Goal: Task Accomplishment & Management: Manage account settings

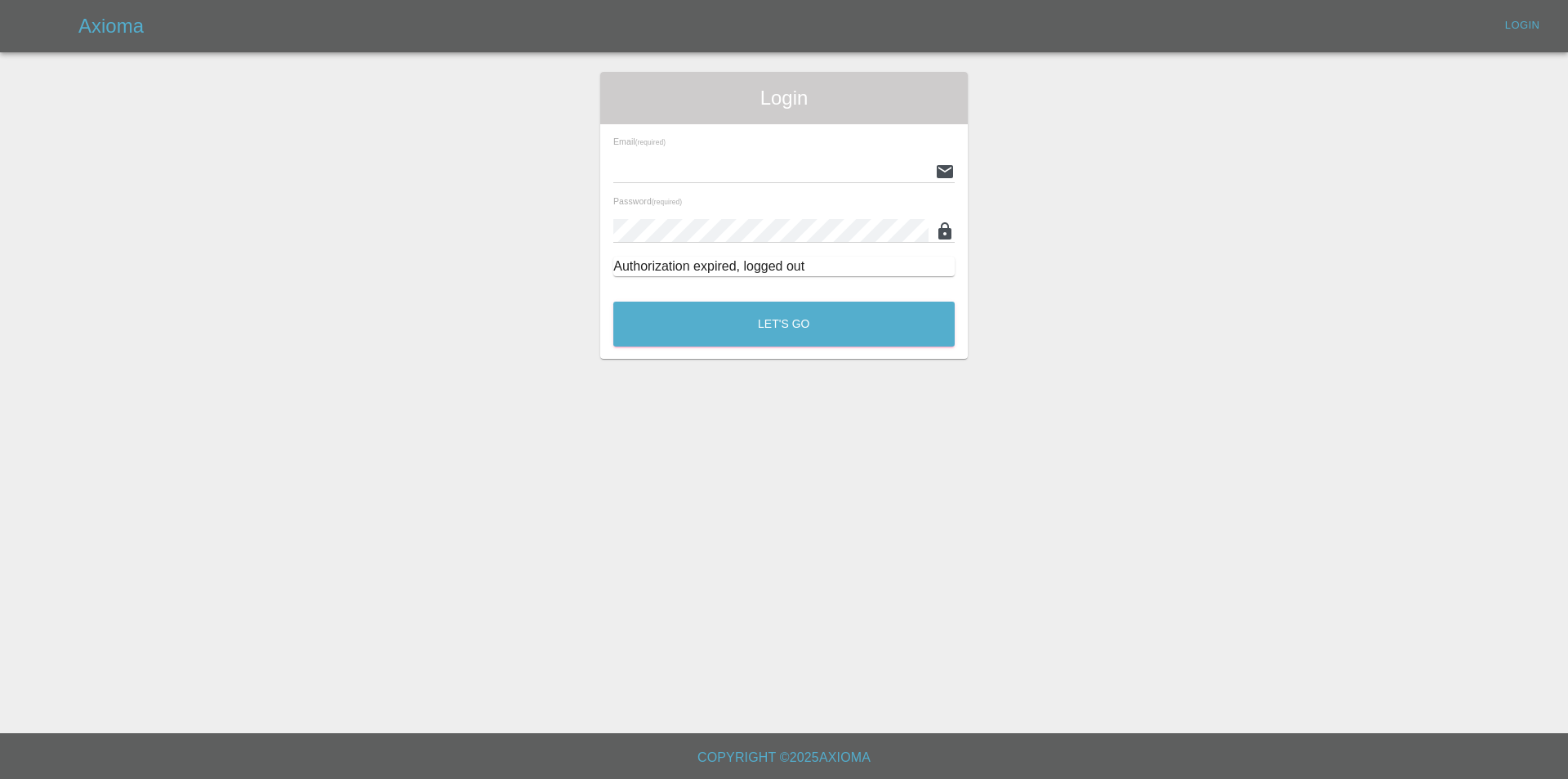
type input "[EMAIL_ADDRESS][DOMAIN_NAME]"
click at [740, 299] on div "Let's Go" at bounding box center [784, 319] width 343 height 62
click at [731, 324] on button "Let's Go" at bounding box center [784, 324] width 342 height 45
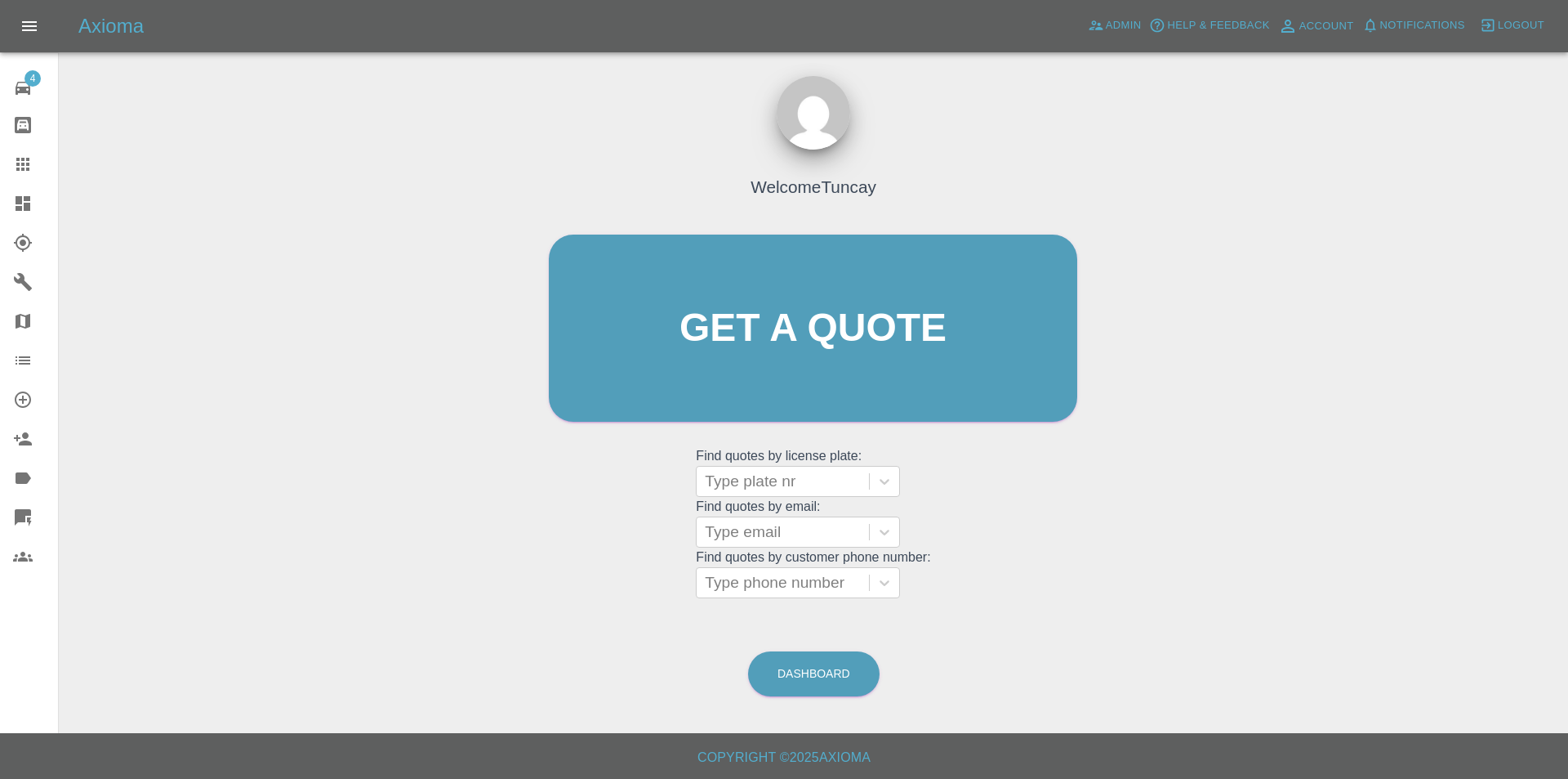
click at [17, 515] on icon at bounding box center [23, 517] width 17 height 17
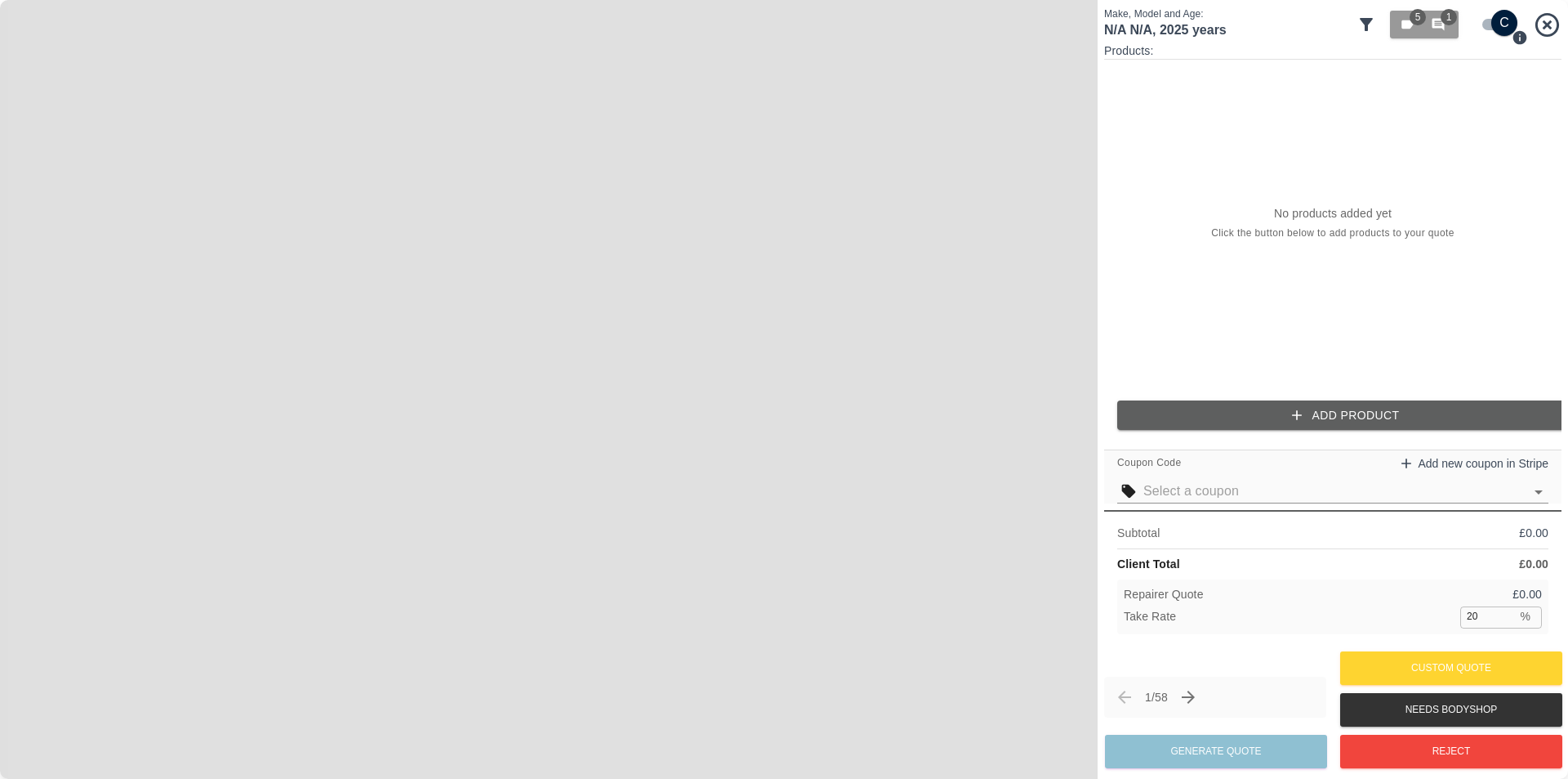
click at [1211, 397] on div "Products: No products added yet Click the button below to add products to your …" at bounding box center [1333, 242] width 457 height 401
click at [1212, 408] on button "Add Product" at bounding box center [1346, 415] width 457 height 30
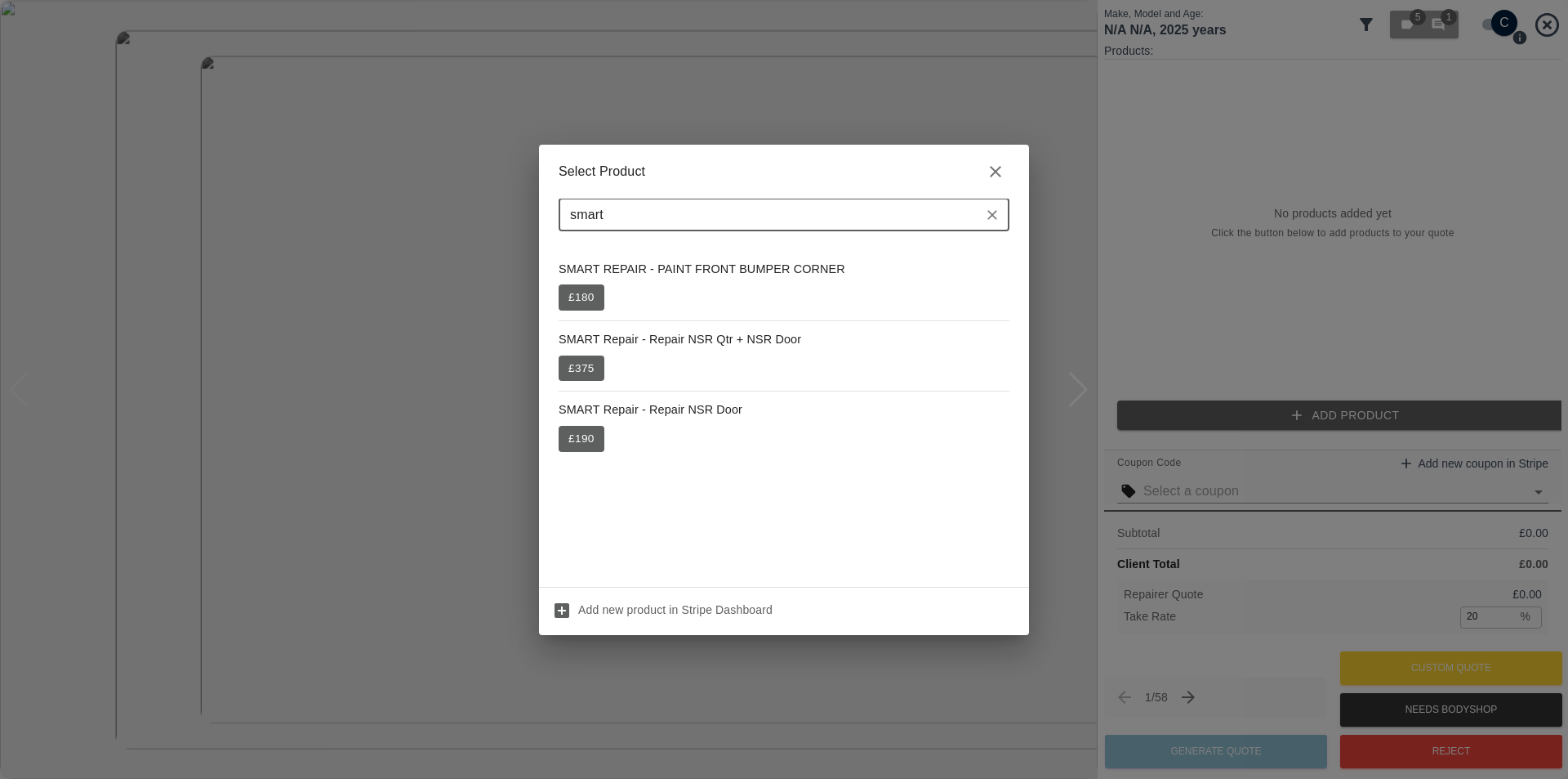
type input "smart"
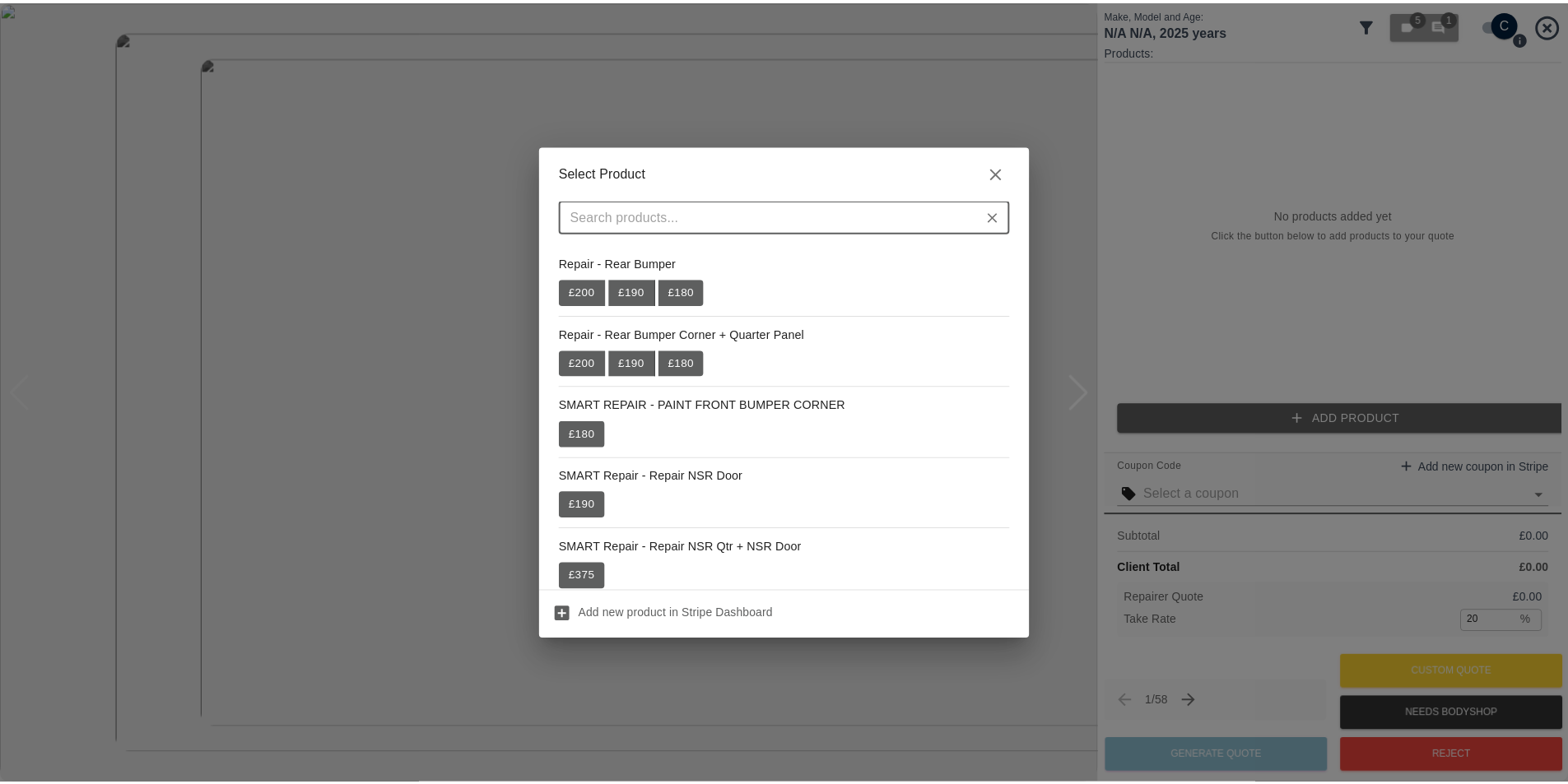
scroll to position [611, 0]
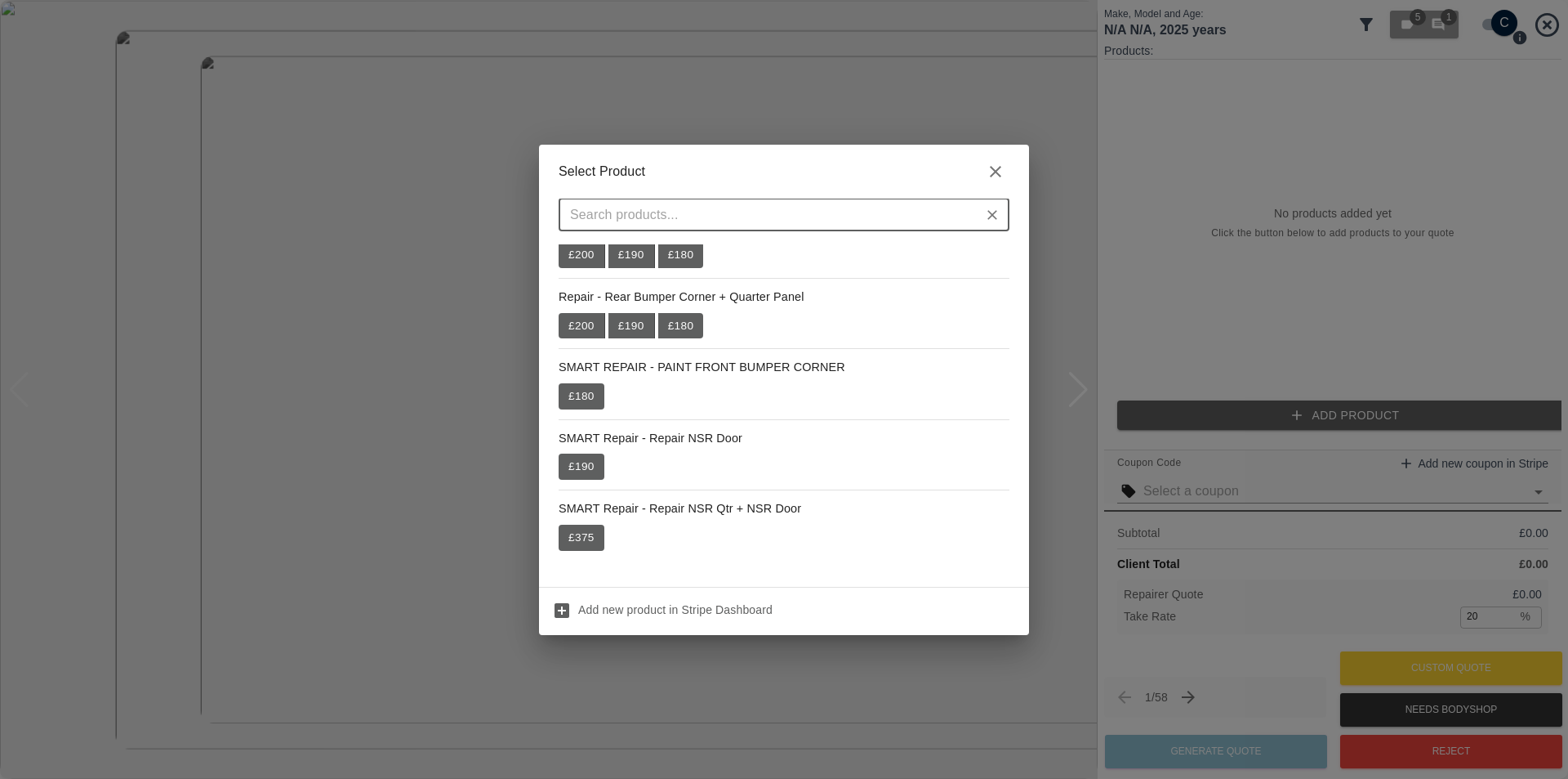
click at [1175, 67] on div "Select Product ​ Repair - Front Bumper £ 180 £ 200 £ 190 Repair - Front Bumper …" at bounding box center [784, 389] width 1568 height 779
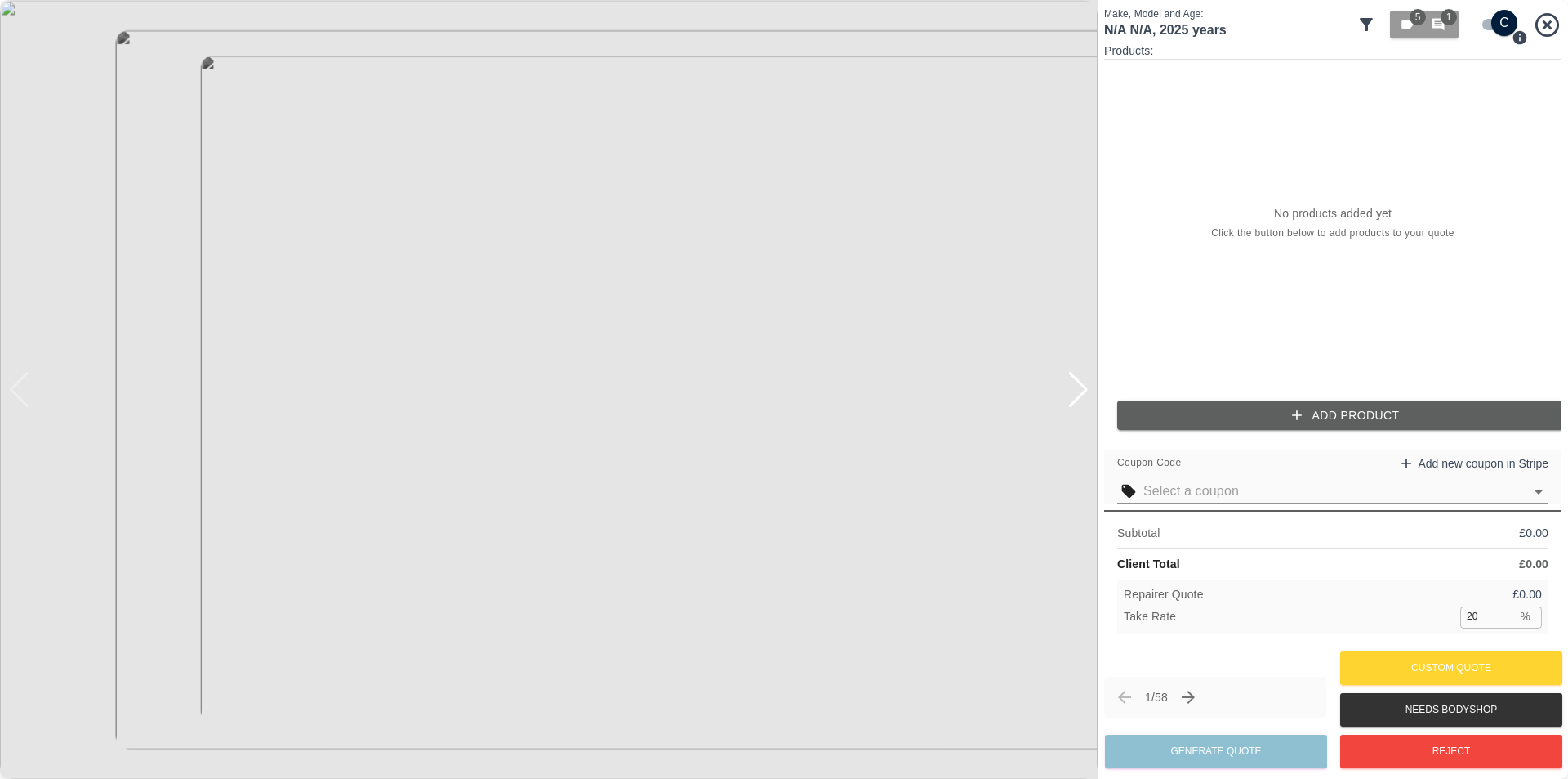
click at [1548, 23] on icon at bounding box center [1547, 24] width 24 height 24
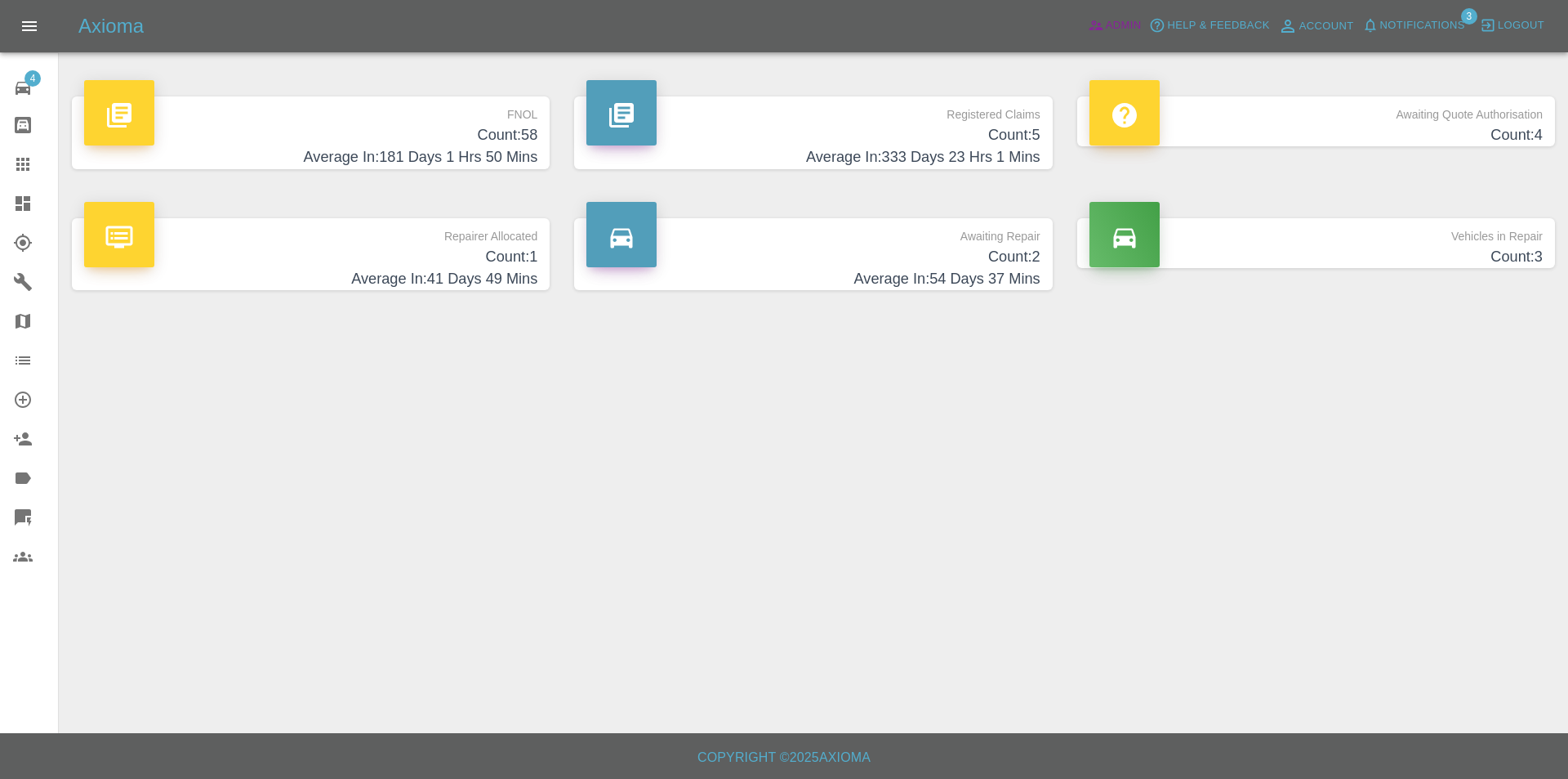
click at [1135, 19] on span "Admin" at bounding box center [1123, 25] width 36 height 19
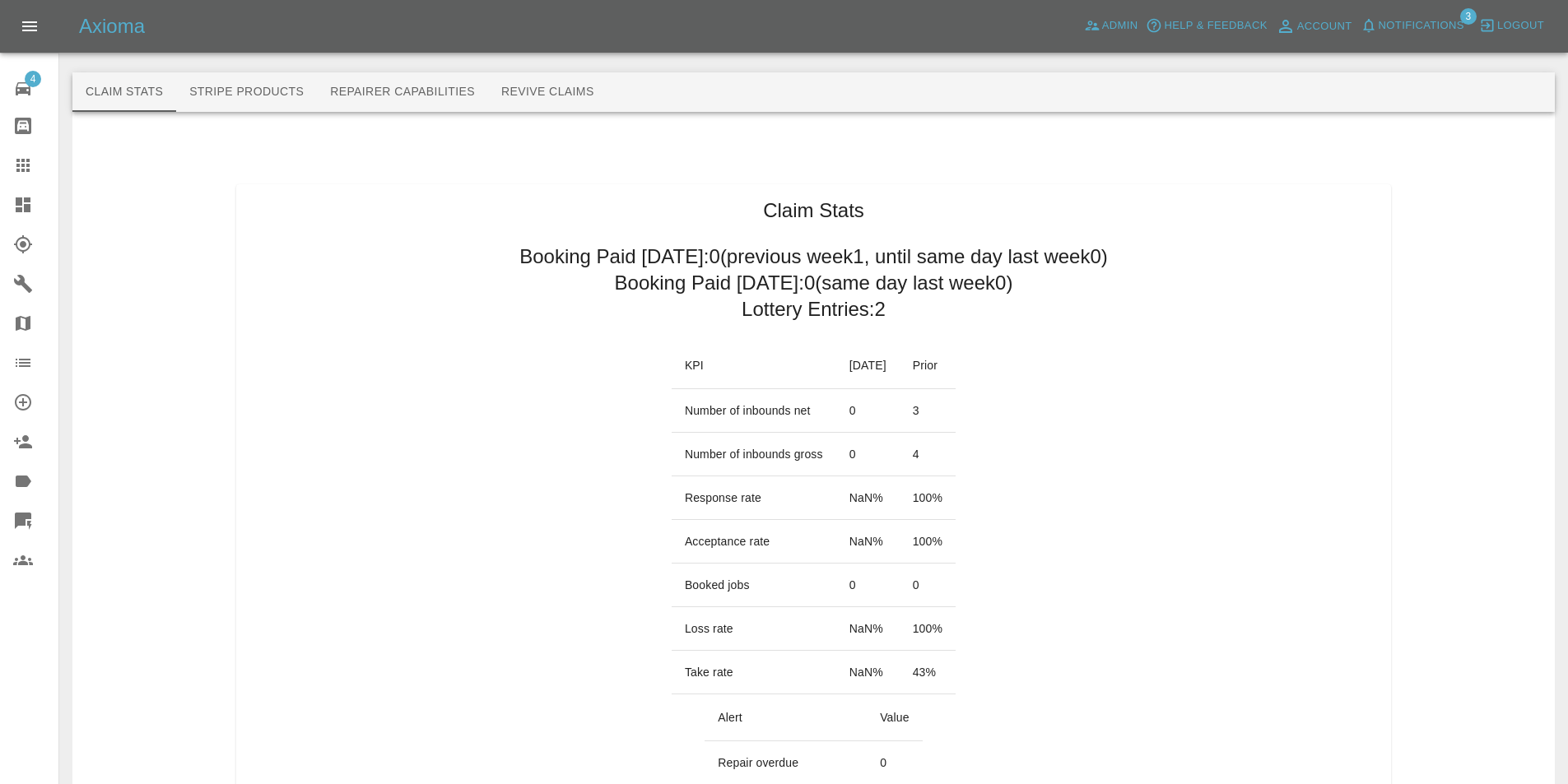
click at [416, 82] on button "Repairer Capabilities" at bounding box center [402, 92] width 171 height 39
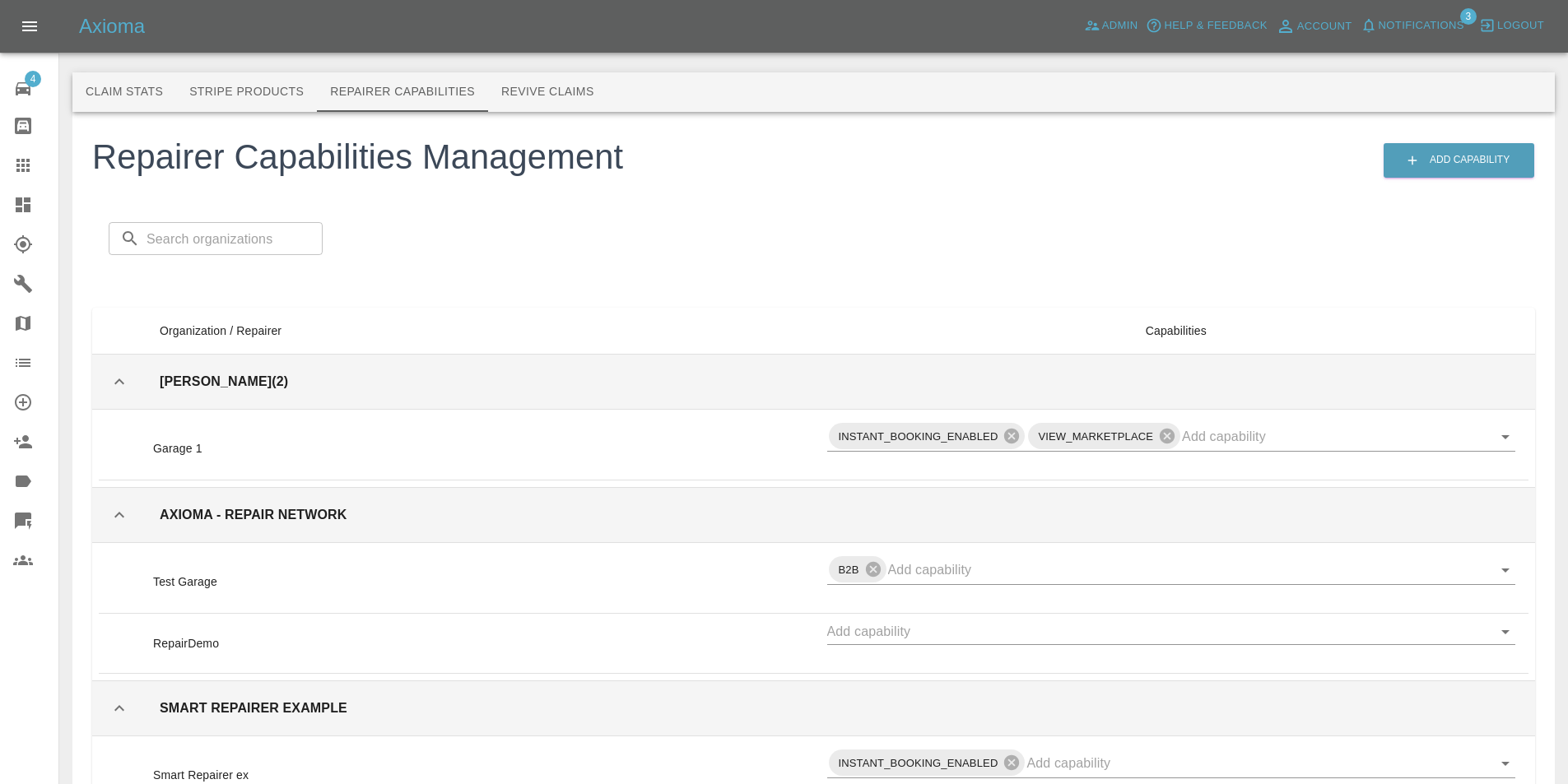
click at [264, 97] on button "Stripe Products" at bounding box center [246, 92] width 141 height 39
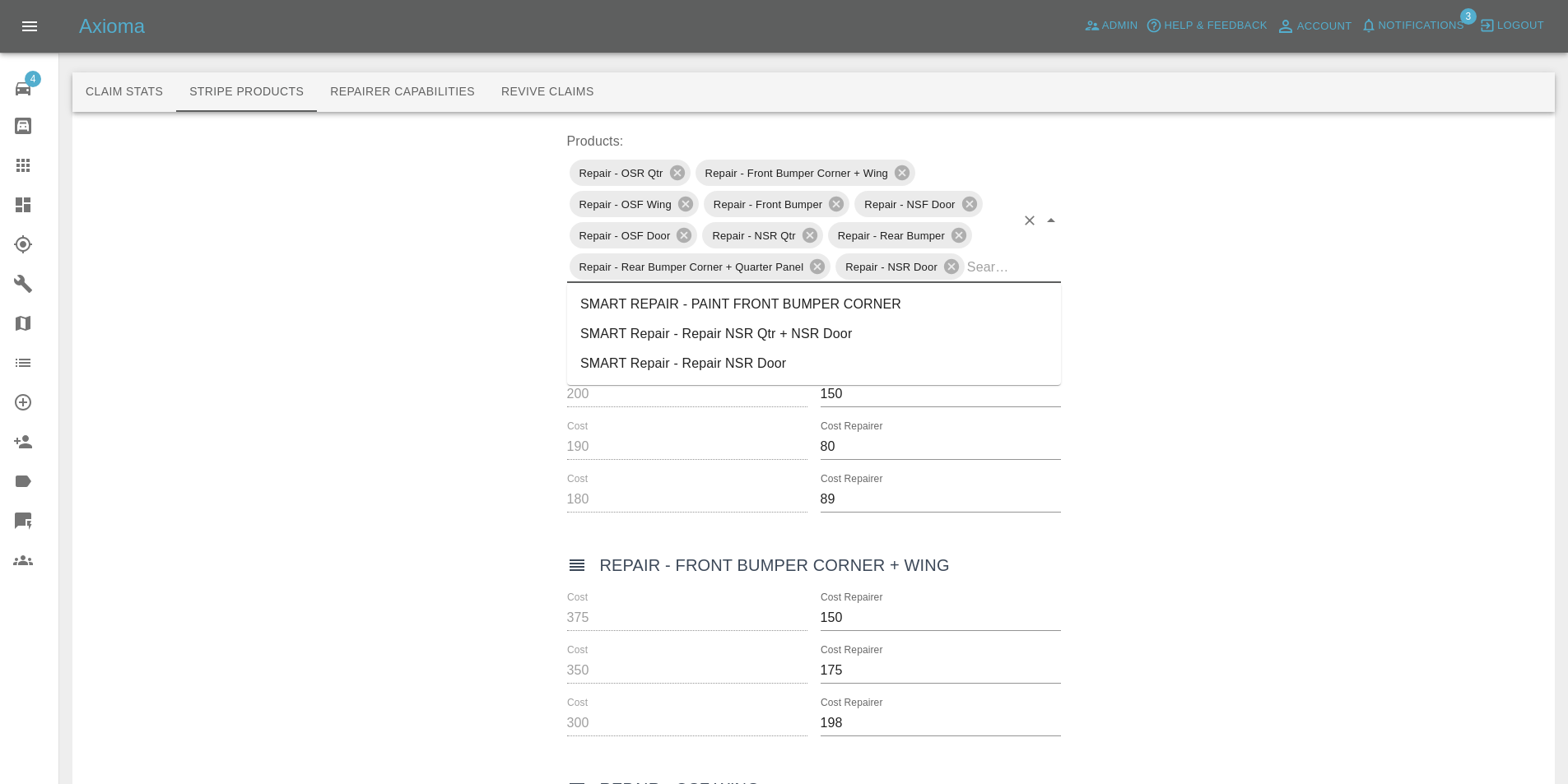
click at [1003, 267] on input "text" at bounding box center [991, 267] width 47 height 26
click at [785, 310] on li "SMART REPAIR - PAINT FRONT BUMPER CORNER" at bounding box center [814, 305] width 493 height 30
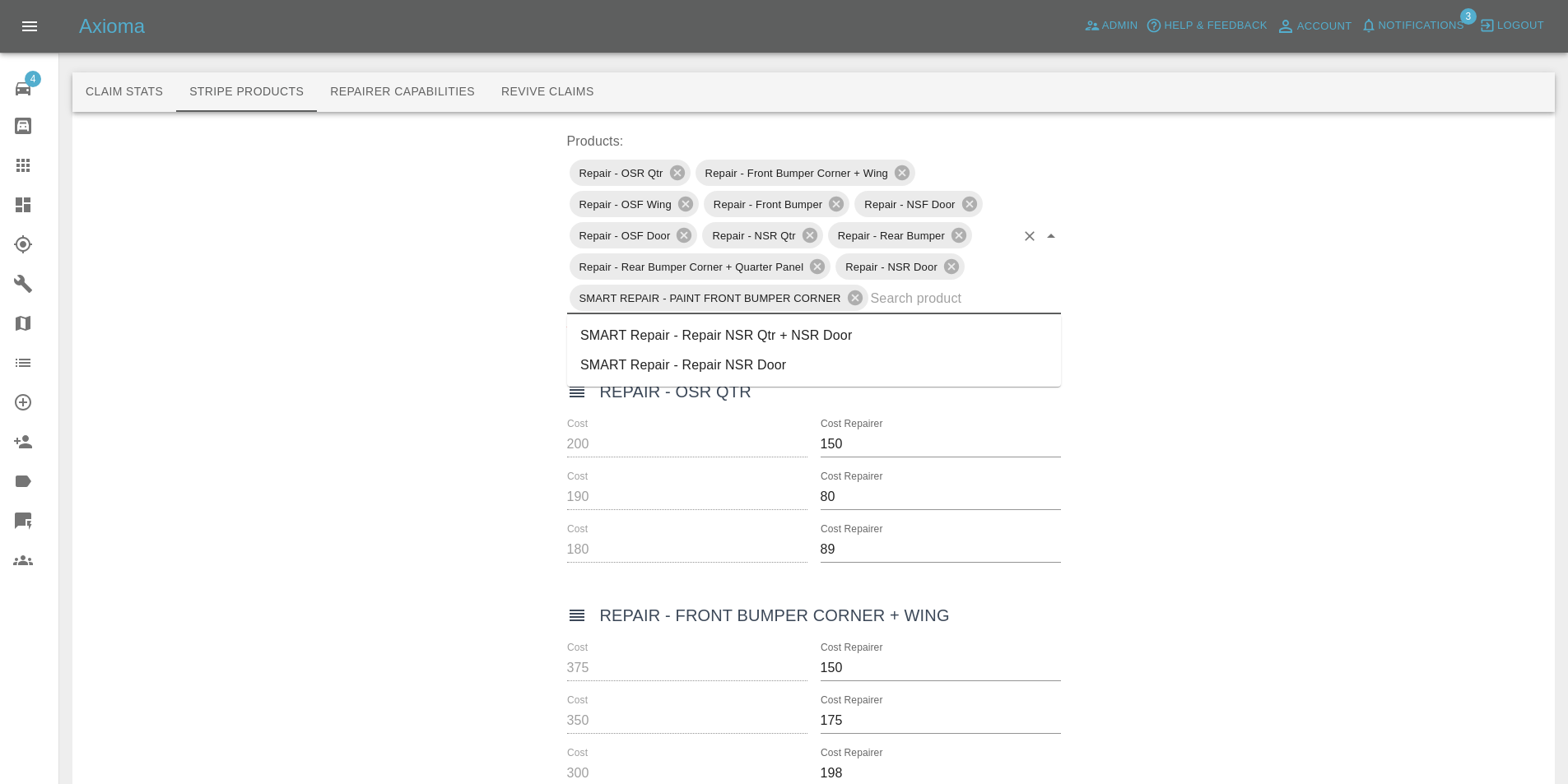
click at [1014, 283] on div "Repair - OSR Qtr Repair - Front Bumper Corner + Wing Repair - OSF Wing Repair -…" at bounding box center [814, 235] width 493 height 157
click at [881, 331] on li "SMART Repair - Repair NSR Qtr + NSR Door" at bounding box center [814, 335] width 493 height 30
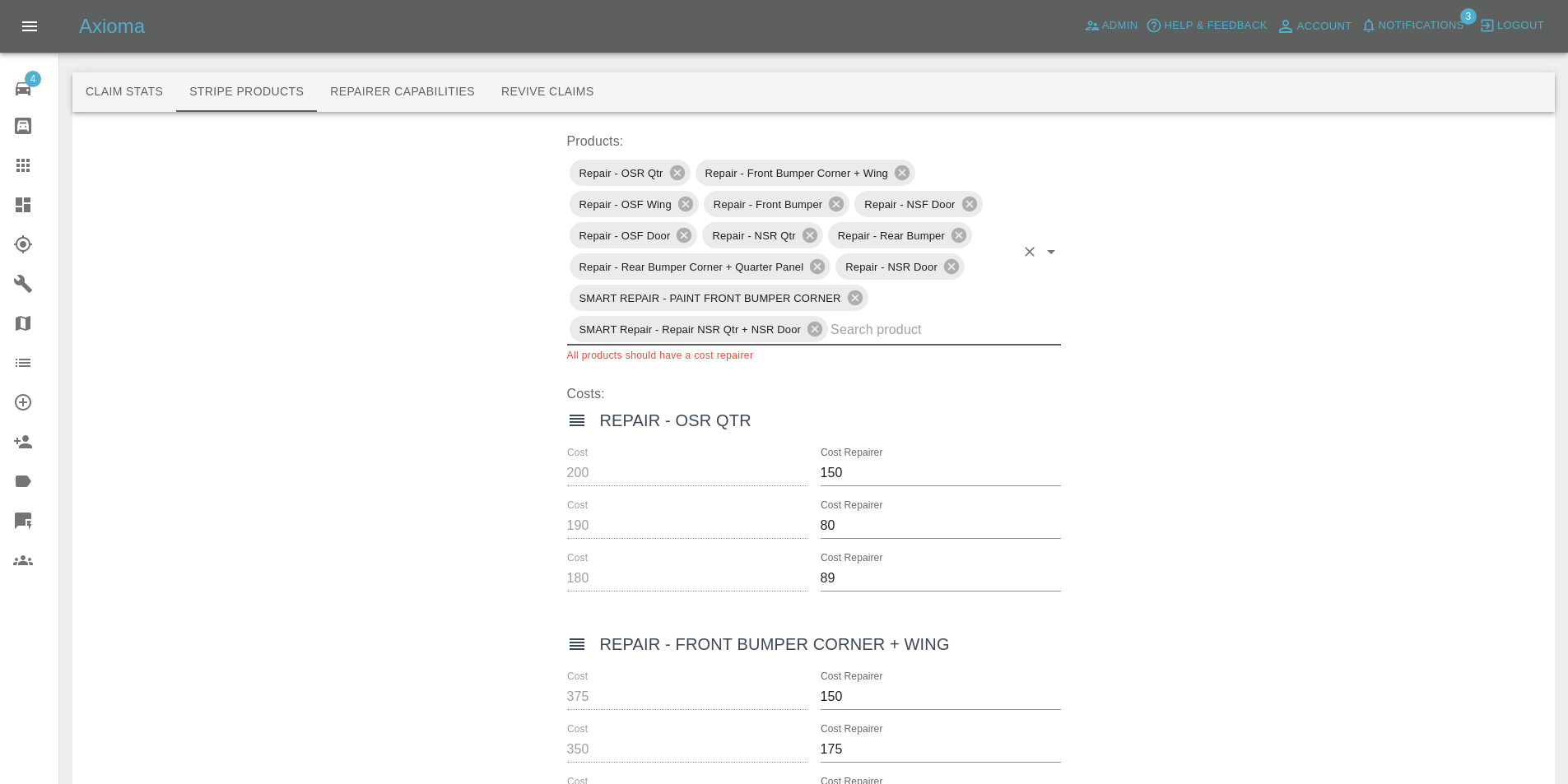
click at [955, 317] on input "text" at bounding box center [923, 329] width 184 height 26
click at [886, 355] on li "SMART Repair - Repair NSR Door" at bounding box center [814, 367] width 493 height 30
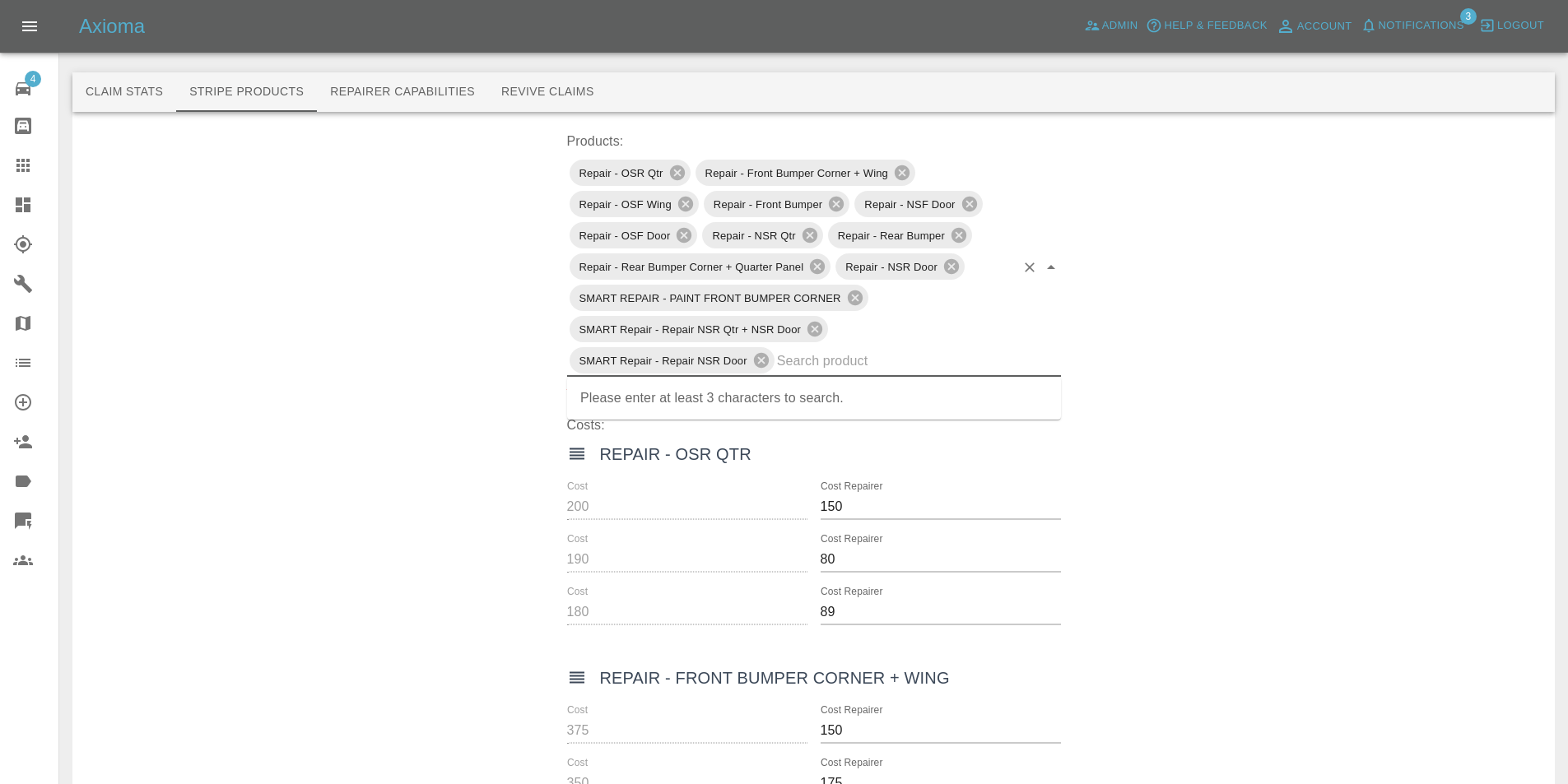
click at [942, 324] on div "Repair - OSR Qtr Repair - Front Bumper Corner + Wing Repair - OSF Wing Repair -…" at bounding box center [814, 266] width 493 height 220
type input "smar"
type input "qa"
type input "repair"
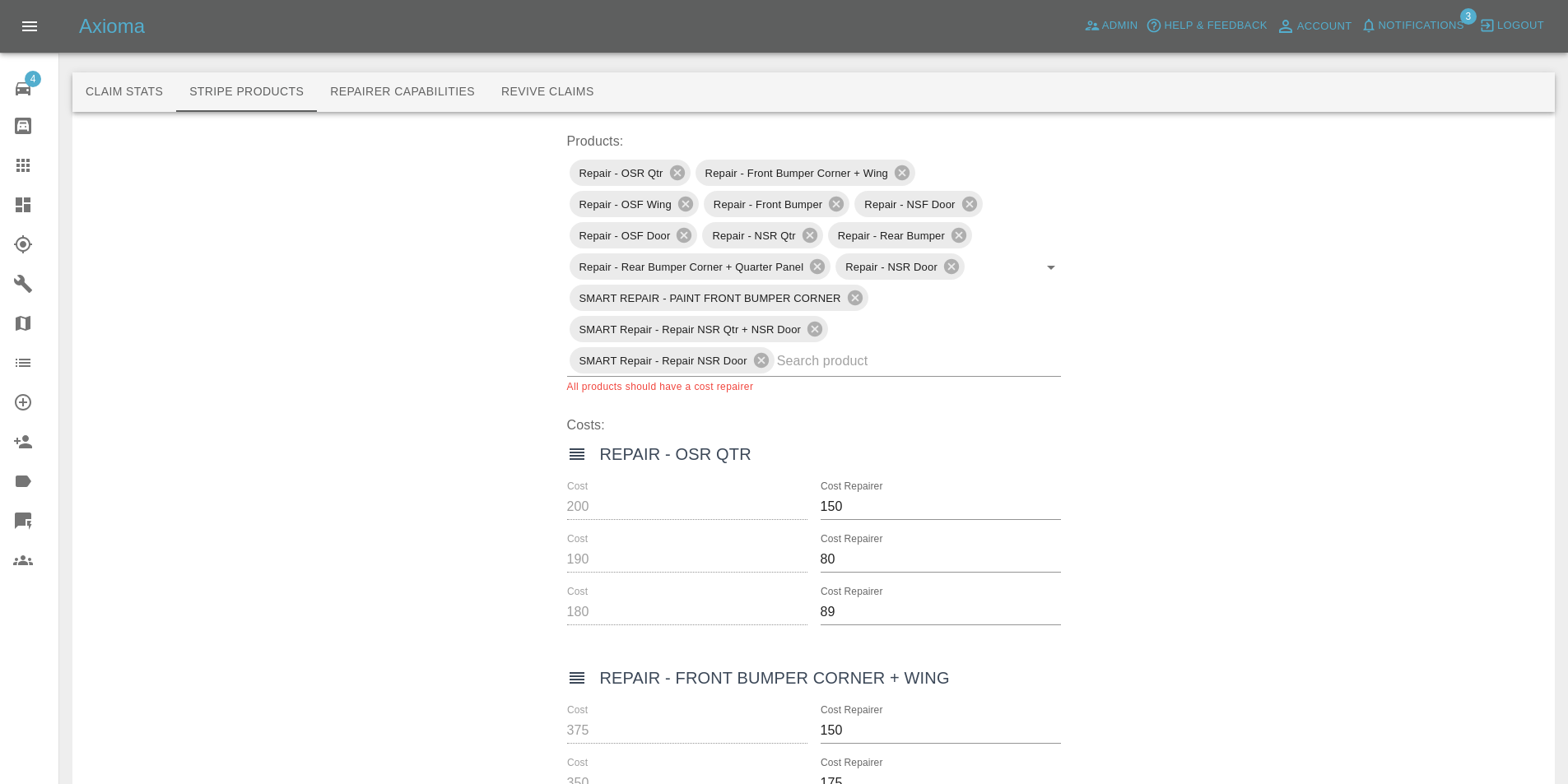
click at [193, 98] on button "Stripe Products" at bounding box center [246, 92] width 141 height 39
click at [156, 86] on button "Claim Stats" at bounding box center [123, 92] width 104 height 39
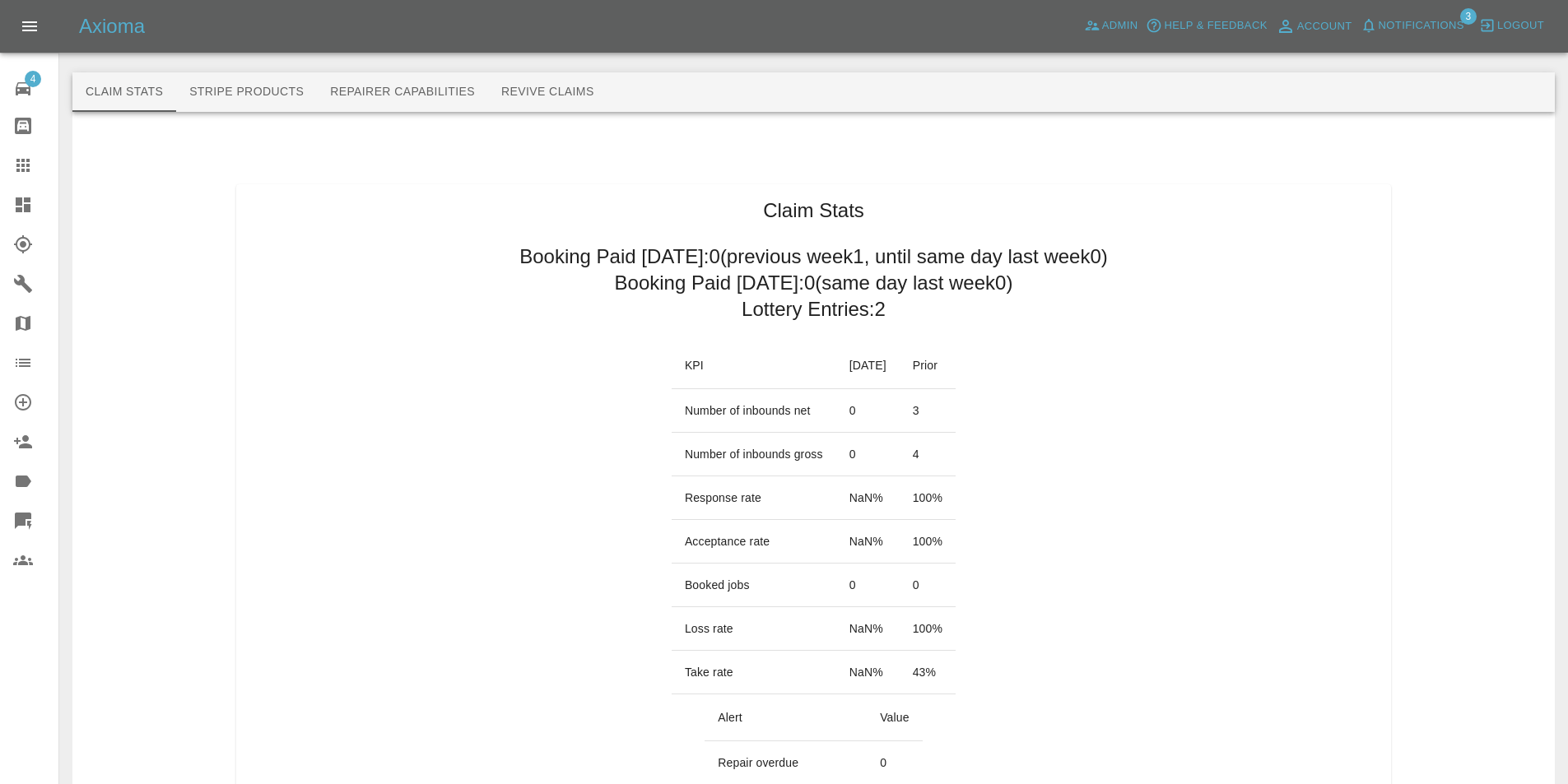
click at [249, 79] on button "Stripe Products" at bounding box center [246, 92] width 141 height 39
